Goal: Task Accomplishment & Management: Manage account settings

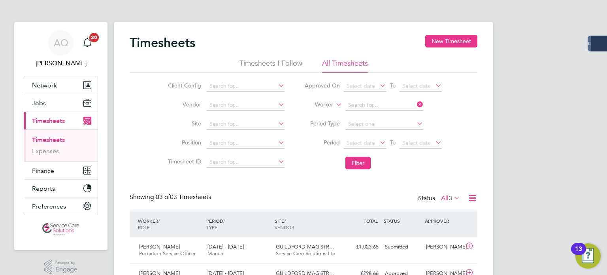
click at [367, 110] on div "Timesheets New Timesheet Timesheets I Follow All Timesheets Client Config Vendo…" at bounding box center [304, 177] width 380 height 310
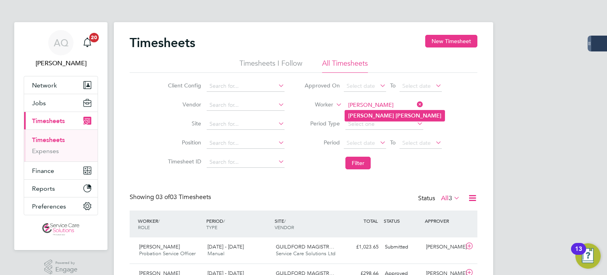
click at [396, 113] on b "Maguire" at bounding box center [419, 115] width 46 height 7
type input "Helen Maguire"
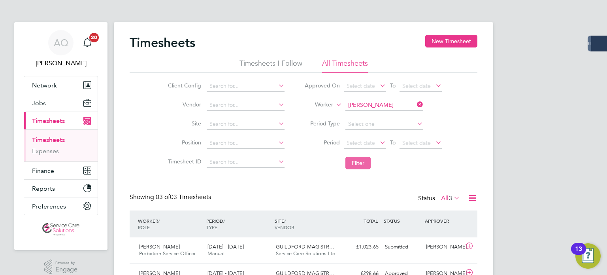
click at [351, 164] on button "Filter" at bounding box center [358, 163] width 25 height 13
click at [313, 27] on div "Timesheets New Timesheet Timesheets I Follow All Timesheets Client Config Vendo…" at bounding box center [304, 256] width 380 height 468
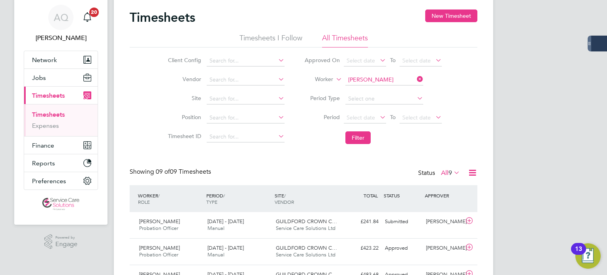
scroll to position [40, 0]
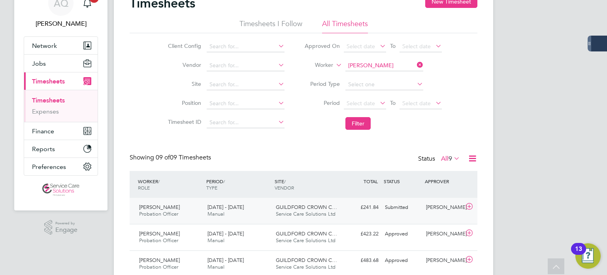
click at [415, 212] on div "Submitted" at bounding box center [402, 207] width 41 height 13
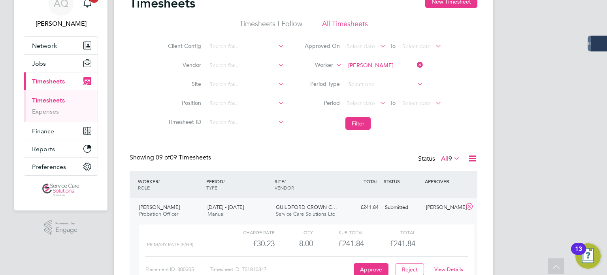
scroll to position [158, 0]
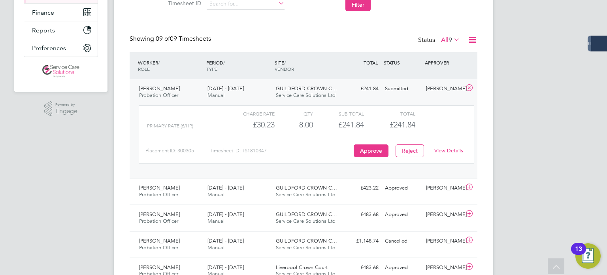
click at [457, 150] on link "View Details" at bounding box center [448, 150] width 29 height 7
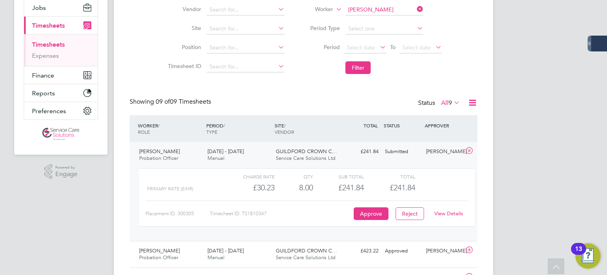
scroll to position [40, 0]
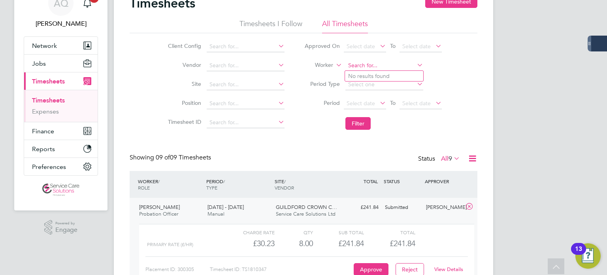
click at [373, 69] on input at bounding box center [385, 65] width 78 height 11
drag, startPoint x: 403, startPoint y: 74, endPoint x: 390, endPoint y: 88, distance: 19.3
click at [403, 74] on li "Emma-Jane Purnell" at bounding box center [394, 76] width 98 height 11
type input "Emma-Jane Purnell"
click at [357, 122] on button "Filter" at bounding box center [358, 123] width 25 height 13
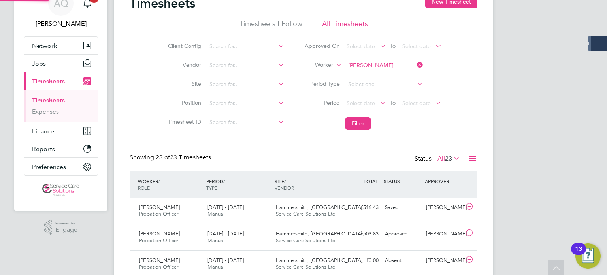
scroll to position [20, 69]
click at [449, 237] on div "Holly Talbot" at bounding box center [443, 233] width 41 height 13
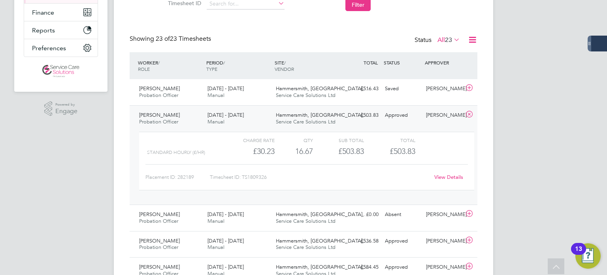
click at [438, 176] on link "View Details" at bounding box center [448, 177] width 29 height 7
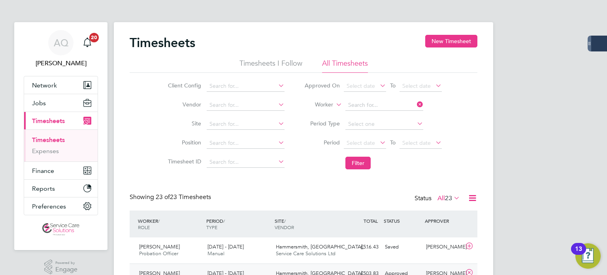
drag, startPoint x: 372, startPoint y: 105, endPoint x: 370, endPoint y: 97, distance: 8.5
click at [373, 105] on input at bounding box center [385, 105] width 78 height 11
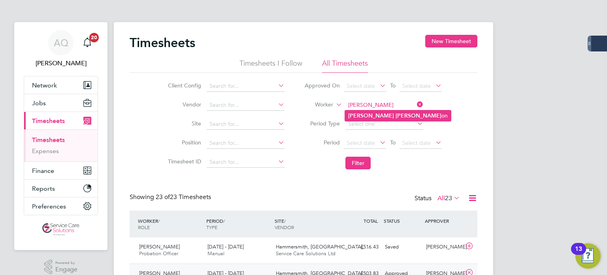
click at [394, 120] on li "Marie Williams on" at bounding box center [398, 115] width 106 height 11
type input "Marie Williamson"
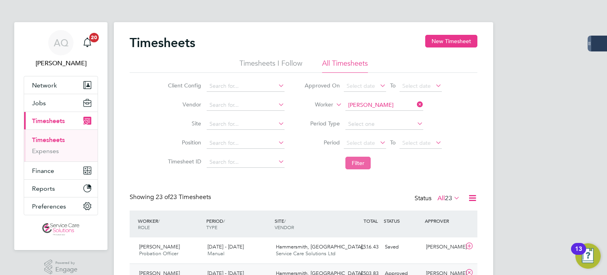
click at [361, 166] on button "Filter" at bounding box center [358, 163] width 25 height 13
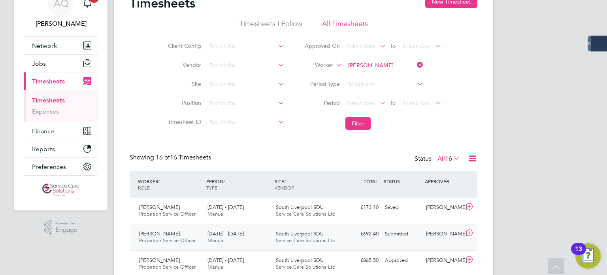
click at [400, 234] on div "Submitted" at bounding box center [402, 233] width 41 height 13
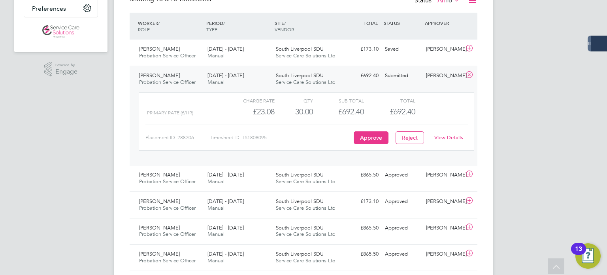
click at [452, 134] on link "View Details" at bounding box center [448, 137] width 29 height 7
click at [203, 77] on div "Marie Williamson Probation Service Officer 25 - 31 Aug 2025" at bounding box center [170, 79] width 68 height 20
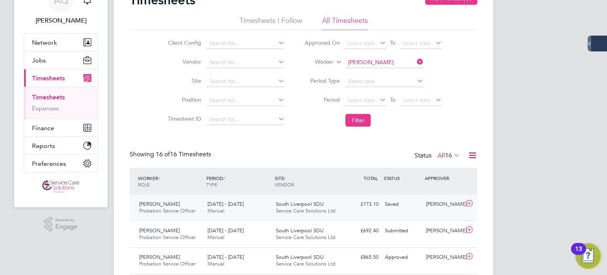
scroll to position [79, 0]
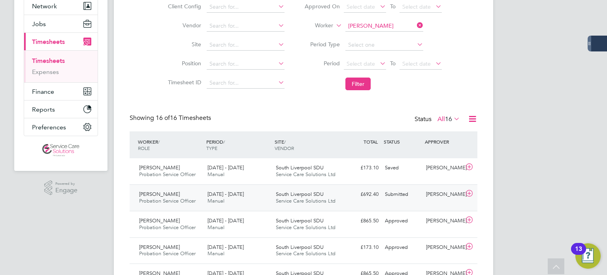
click at [420, 199] on div "Submitted" at bounding box center [402, 194] width 41 height 13
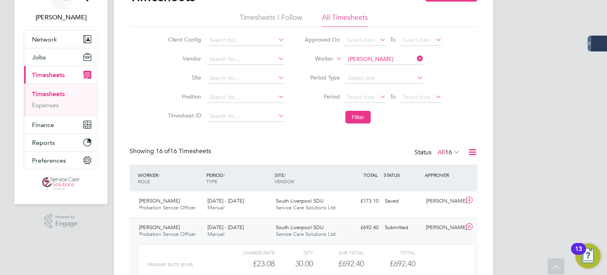
scroll to position [0, 0]
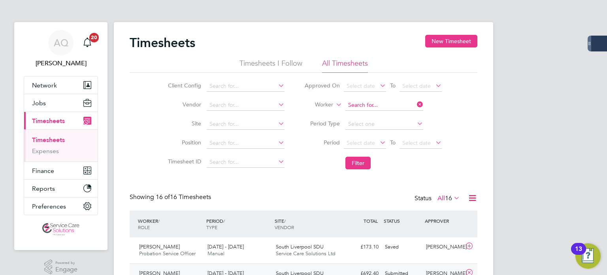
click at [360, 104] on input at bounding box center [385, 105] width 78 height 11
type input "p"
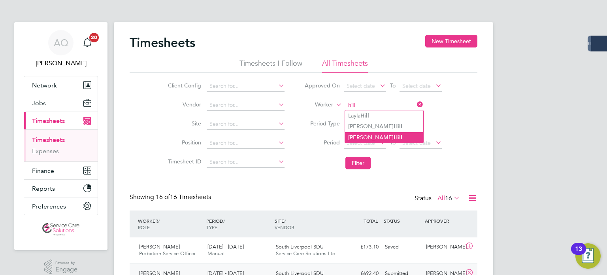
click at [361, 136] on li "Philip Hill" at bounding box center [384, 137] width 78 height 11
type input "Philip Hill"
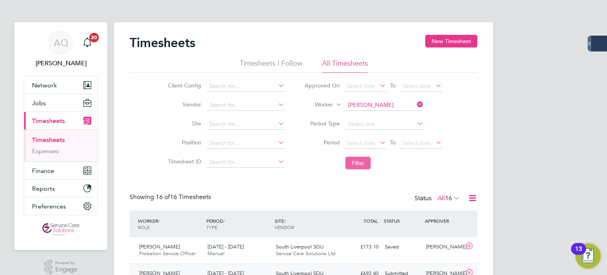
click at [369, 164] on button "Filter" at bounding box center [358, 163] width 25 height 13
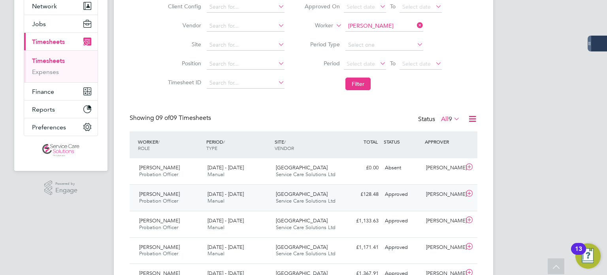
click at [410, 201] on div "Philip Hill Probation Officer 18 - 24 Aug 2025 18 - 24 Aug 2025 Manual Sheffiel…" at bounding box center [304, 197] width 348 height 26
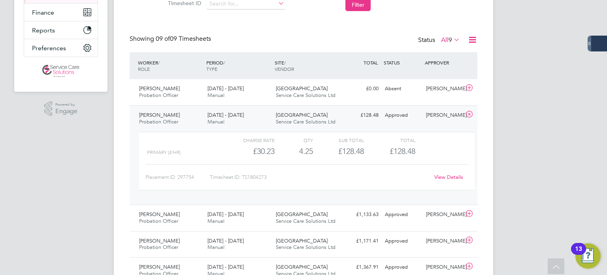
click at [443, 176] on link "View Details" at bounding box center [448, 177] width 29 height 7
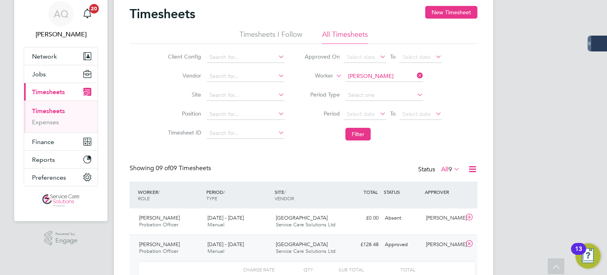
scroll to position [0, 0]
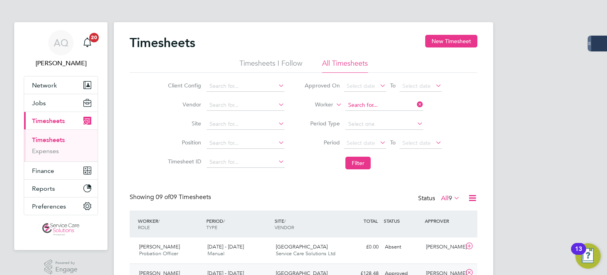
click at [395, 105] on input at bounding box center [385, 105] width 78 height 11
click at [399, 113] on li "Patsy May" at bounding box center [384, 115] width 78 height 11
type input "[PERSON_NAME] May"
click at [362, 159] on button "Filter" at bounding box center [358, 163] width 25 height 13
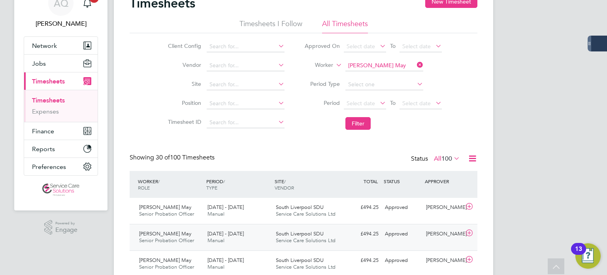
click at [404, 238] on div "Approved" at bounding box center [402, 233] width 41 height 13
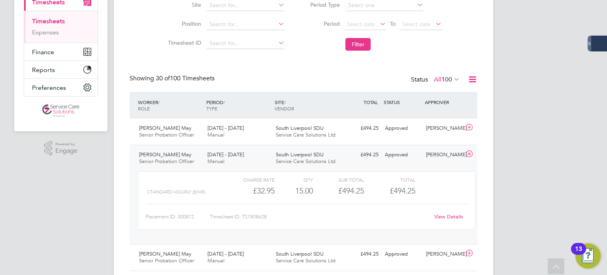
click at [450, 219] on link "View Details" at bounding box center [448, 216] width 29 height 7
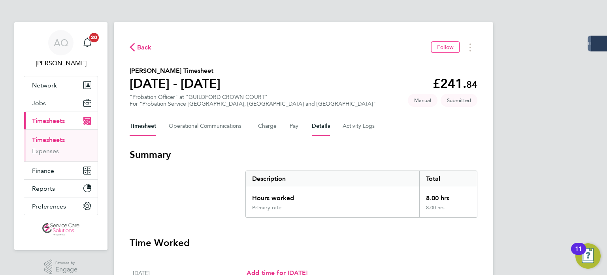
click at [323, 127] on button "Details" at bounding box center [321, 126] width 18 height 19
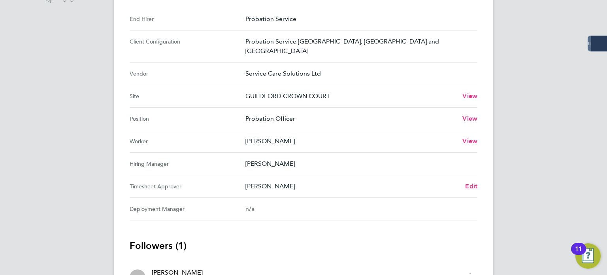
scroll to position [316, 0]
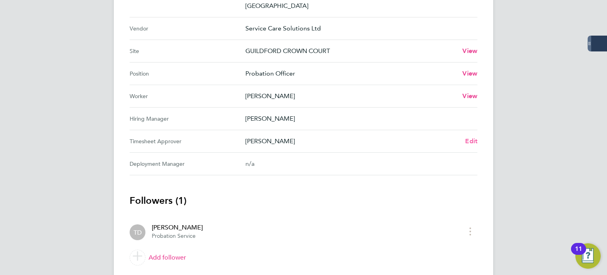
click at [473, 137] on span "Edit" at bounding box center [471, 141] width 12 height 8
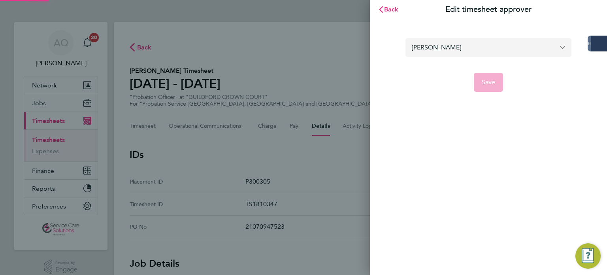
click at [430, 40] on input "Tina Donlon" at bounding box center [489, 47] width 166 height 19
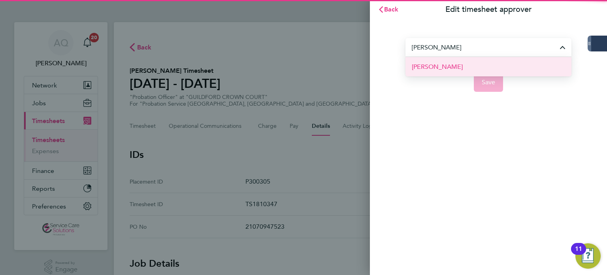
click at [425, 66] on span "Catherine Carr" at bounding box center [437, 66] width 51 height 9
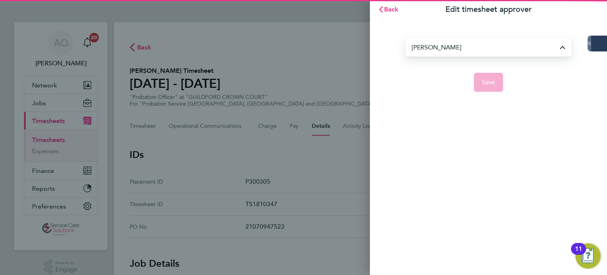
type input "Catherine Carr"
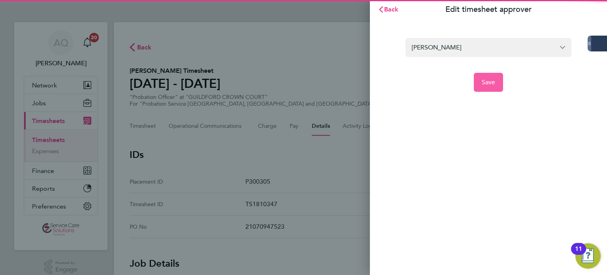
click at [495, 83] on button "Save" at bounding box center [489, 82] width 30 height 19
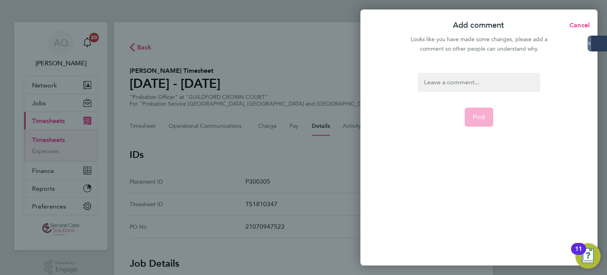
click at [474, 83] on div at bounding box center [479, 82] width 122 height 19
click at [473, 83] on div at bounding box center [479, 82] width 122 height 19
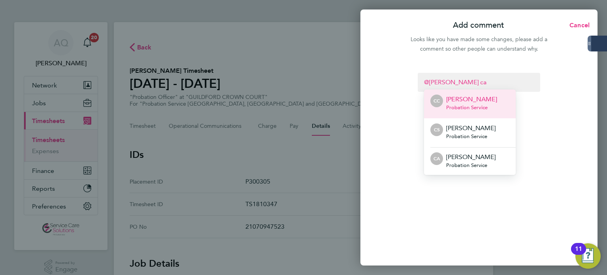
click at [476, 102] on p "Catherine Carr" at bounding box center [471, 98] width 51 height 9
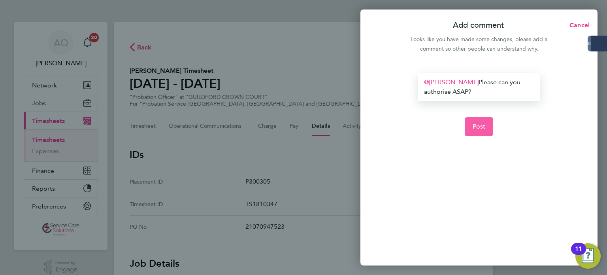
click at [484, 126] on span "Post" at bounding box center [479, 127] width 13 height 8
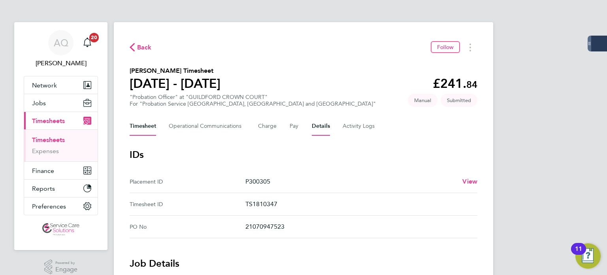
click at [138, 127] on button "Timesheet" at bounding box center [143, 126] width 26 height 19
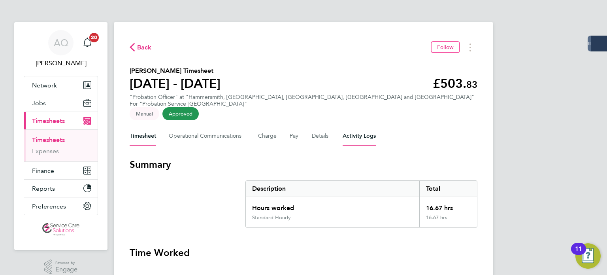
click at [363, 127] on Logs-tab "Activity Logs" at bounding box center [359, 136] width 33 height 19
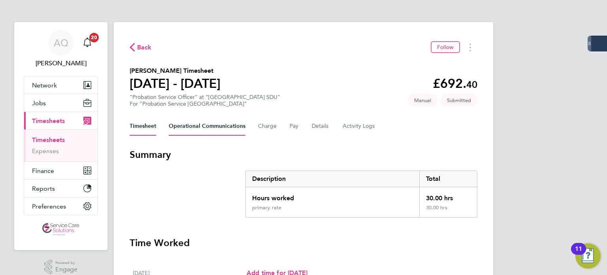
click at [195, 128] on Communications-tab "Operational Communications" at bounding box center [207, 126] width 77 height 19
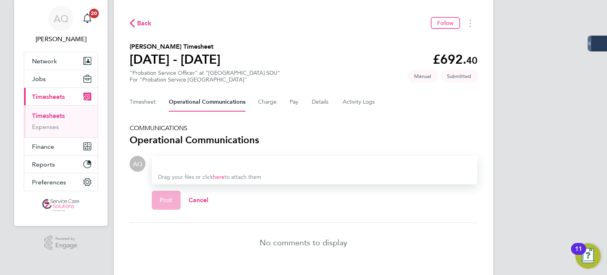
scroll to position [43, 0]
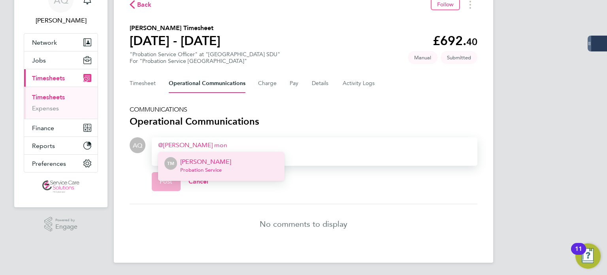
click at [226, 170] on span "Probation Service" at bounding box center [205, 170] width 51 height 6
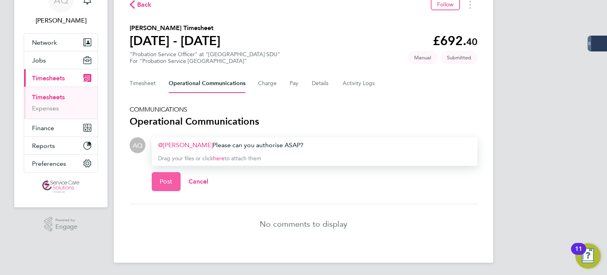
click at [169, 176] on button "Post" at bounding box center [166, 181] width 29 height 19
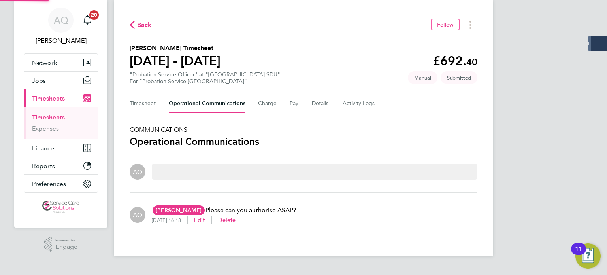
scroll to position [15, 0]
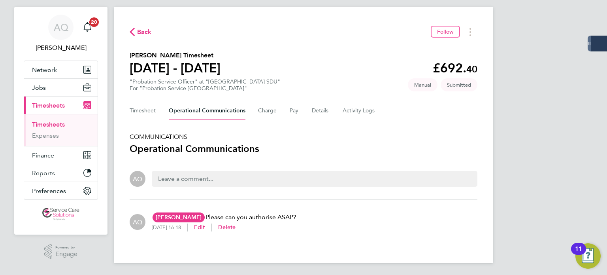
click at [529, 145] on div "AQ Andrew Quinney Notifications 20 Applications: Network Team Members Businesse…" at bounding box center [303, 130] width 607 height 291
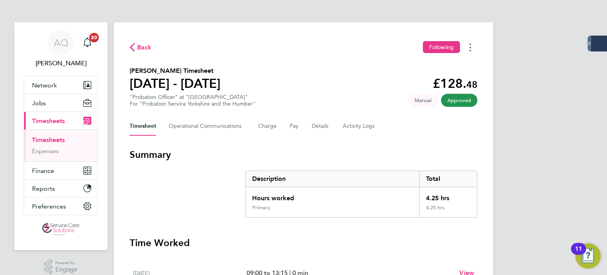
click at [470, 49] on icon "Timesheets Menu" at bounding box center [471, 47] width 2 height 8
click at [431, 66] on link "Download timesheet" at bounding box center [430, 65] width 95 height 16
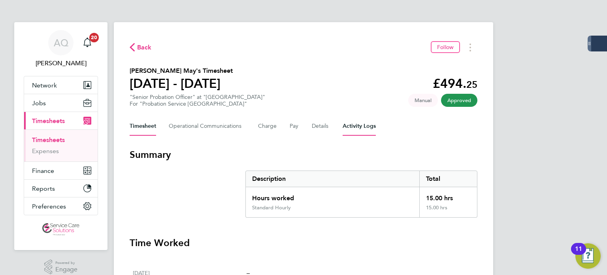
click at [344, 126] on Logs-tab "Activity Logs" at bounding box center [359, 126] width 33 height 19
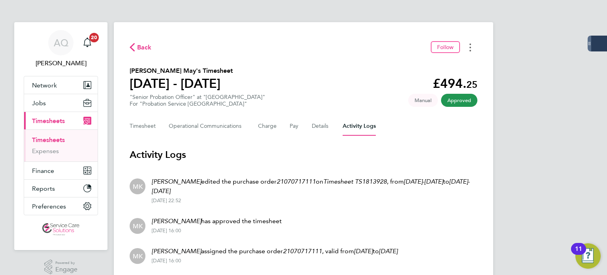
click at [472, 47] on button "Timesheets Menu" at bounding box center [470, 47] width 14 height 12
click at [428, 67] on link "Download timesheet" at bounding box center [430, 65] width 95 height 16
